Goal: Task Accomplishment & Management: Manage account settings

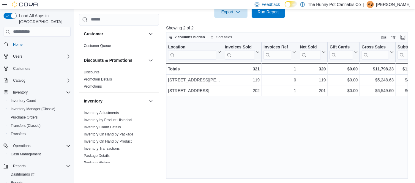
scroll to position [305, 0]
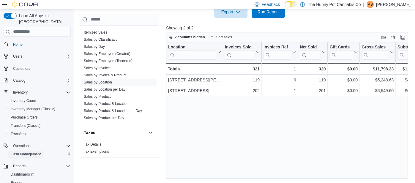
click at [31, 151] on span "Cash Management" at bounding box center [26, 154] width 30 height 7
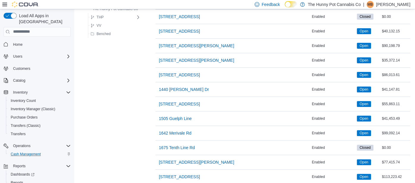
scroll to position [111, 0]
click at [175, 174] on span "[STREET_ADDRESS]" at bounding box center [179, 177] width 41 height 6
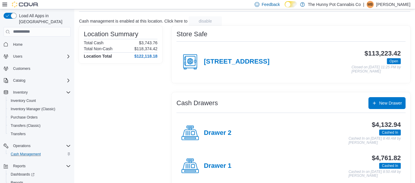
click at [219, 127] on div "Drawer 2" at bounding box center [206, 133] width 50 height 18
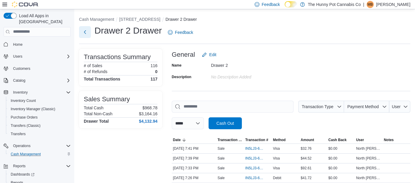
click at [83, 31] on button "Next" at bounding box center [85, 32] width 12 height 12
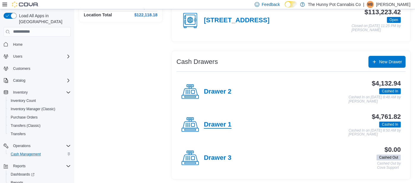
click at [210, 123] on h4 "Drawer 1" at bounding box center [218, 125] width 28 height 8
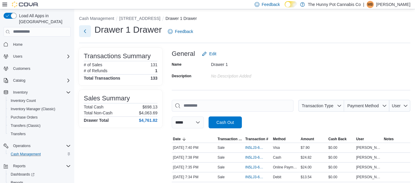
click at [86, 31] on button "Next" at bounding box center [85, 31] width 12 height 12
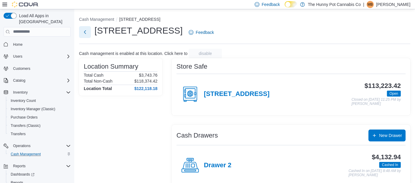
click at [86, 32] on button "Next" at bounding box center [85, 32] width 12 height 12
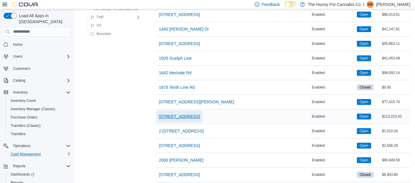
click at [169, 114] on span "[STREET_ADDRESS]" at bounding box center [179, 117] width 41 height 6
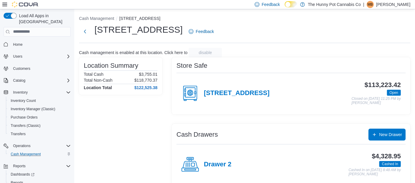
scroll to position [74, 0]
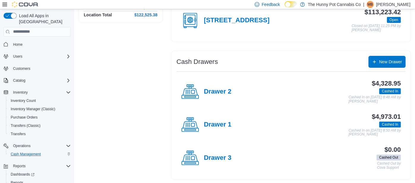
click at [228, 108] on div "Drawer 1 $4,973.01 Cashed In Cashed In on October 12, 2025 8:50 AM by Nakisha M…" at bounding box center [291, 124] width 229 height 33
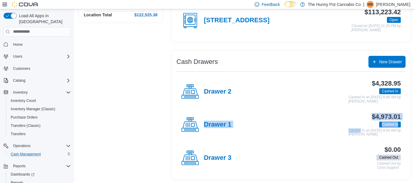
drag, startPoint x: 228, startPoint y: 108, endPoint x: 223, endPoint y: 116, distance: 9.2
click at [223, 116] on div "Drawer 1 $4,973.01 Cashed In Cashed In on October 12, 2025 8:50 AM by Nakisha M…" at bounding box center [291, 124] width 229 height 33
click at [221, 119] on div "Drawer 1" at bounding box center [206, 125] width 50 height 18
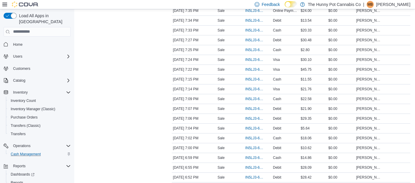
scroll to position [256, 0]
click at [260, 146] on span "IN5LJ3-6158230" at bounding box center [254, 148] width 19 height 5
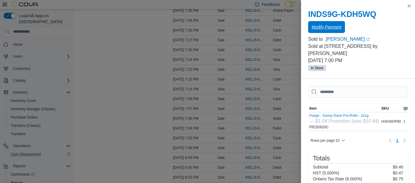
click at [318, 22] on span "Modify Payment" at bounding box center [327, 27] width 30 height 12
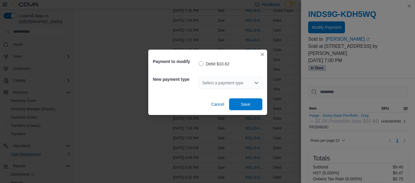
click at [226, 83] on div "Select a payment type" at bounding box center [231, 83] width 64 height 12
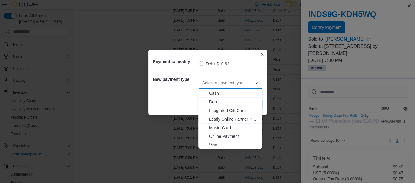
click at [217, 142] on span "Visa" at bounding box center [233, 145] width 49 height 6
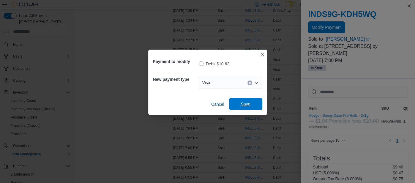
click at [241, 100] on span "Save" at bounding box center [246, 104] width 26 height 12
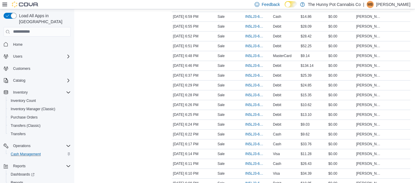
scroll to position [398, 0]
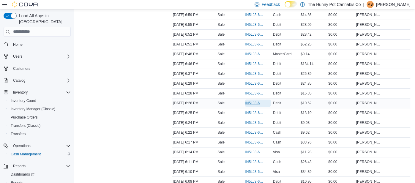
click at [251, 101] on span "IN5LJ3-6157909" at bounding box center [254, 103] width 19 height 5
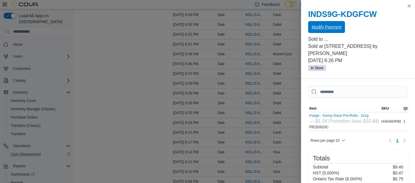
click at [330, 29] on span "Modify Payment" at bounding box center [327, 27] width 30 height 6
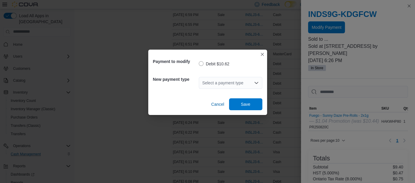
click at [244, 84] on div "Select a payment type" at bounding box center [231, 83] width 64 height 12
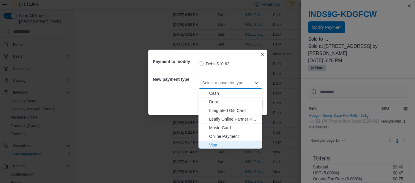
click at [219, 143] on span "Visa" at bounding box center [233, 145] width 49 height 6
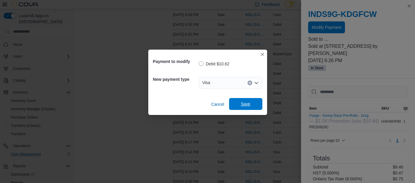
click at [247, 107] on span "Save" at bounding box center [246, 104] width 10 height 6
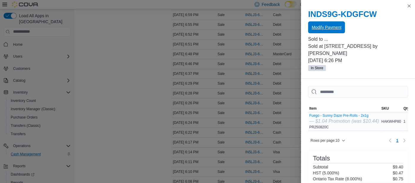
scroll to position [113, 0]
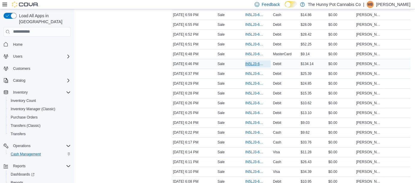
click at [252, 60] on span "IN5LJ3-6158079" at bounding box center [257, 63] width 25 height 7
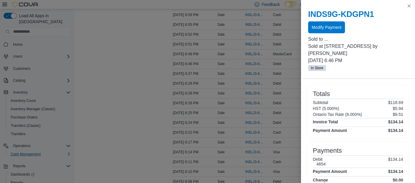
scroll to position [106, 0]
click at [324, 27] on span "Modify Payment" at bounding box center [327, 27] width 30 height 6
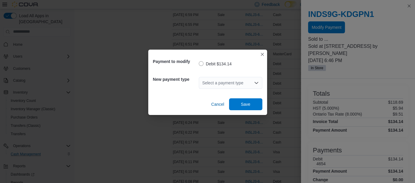
click at [217, 82] on div "Select a payment type" at bounding box center [231, 83] width 64 height 12
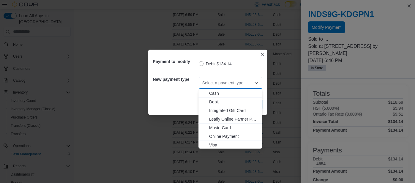
click at [212, 145] on span "Visa" at bounding box center [233, 145] width 49 height 6
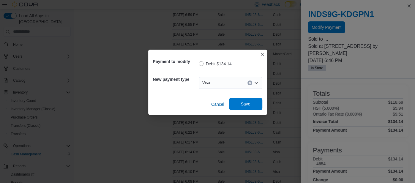
click at [243, 107] on span "Save" at bounding box center [246, 104] width 26 height 12
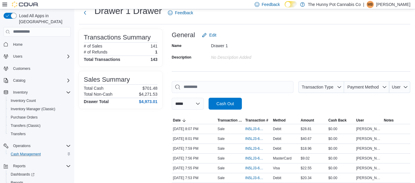
scroll to position [0, 0]
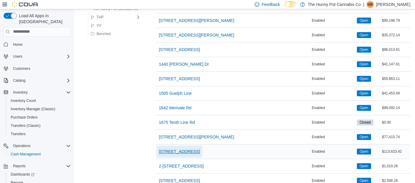
click at [168, 153] on span "[STREET_ADDRESS]" at bounding box center [179, 152] width 41 height 12
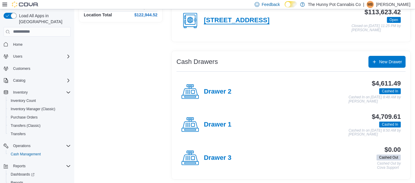
click at [209, 17] on h4 "[STREET_ADDRESS]" at bounding box center [237, 21] width 66 height 8
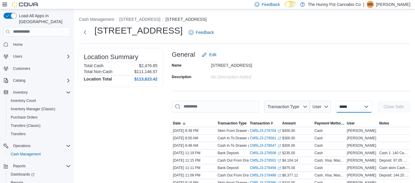
click at [336, 108] on select "**********" at bounding box center [354, 107] width 37 height 12
select select "**********"
click at [336, 101] on select "**********" at bounding box center [354, 107] width 37 height 12
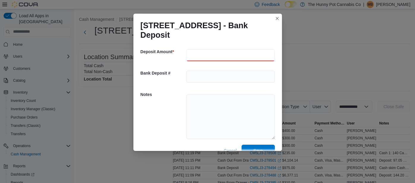
click at [196, 49] on input "number" at bounding box center [230, 55] width 89 height 12
type input "***"
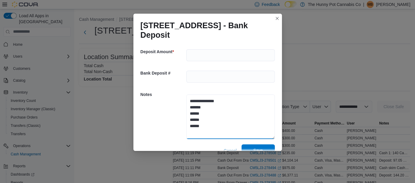
type textarea "**********"
click at [262, 147] on span "Save" at bounding box center [258, 150] width 10 height 6
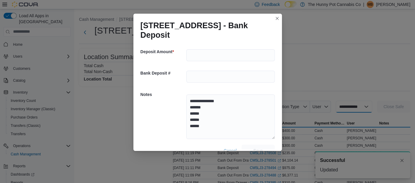
select select
